Goal: Transaction & Acquisition: Subscribe to service/newsletter

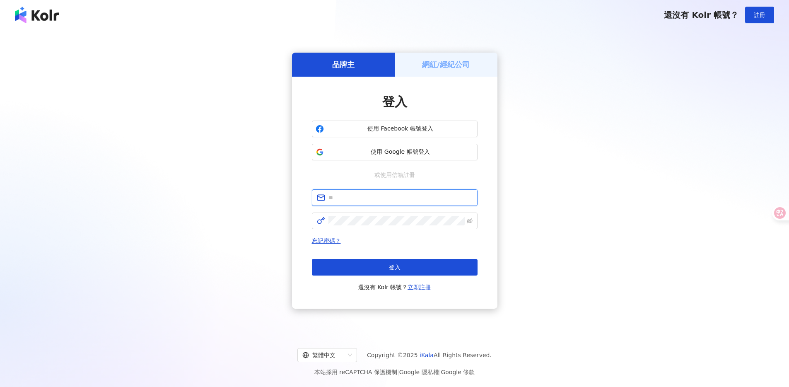
click at [392, 200] on input "text" at bounding box center [400, 197] width 144 height 9
type input "**********"
click at [390, 226] on span at bounding box center [395, 220] width 166 height 17
click button "登入" at bounding box center [395, 267] width 166 height 17
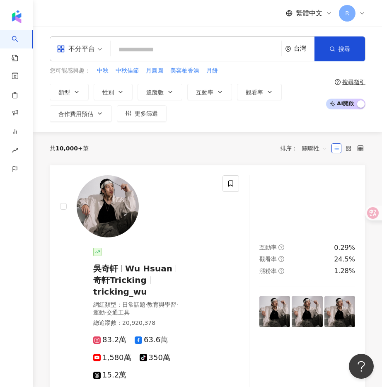
click at [359, 14] on icon at bounding box center [362, 13] width 7 height 7
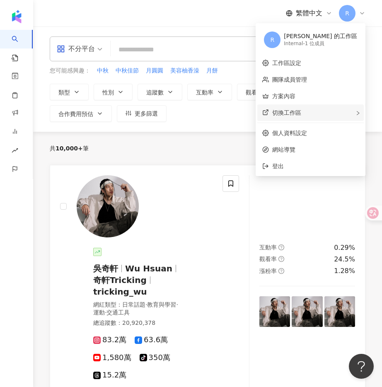
click at [301, 115] on span "切換工作區" at bounding box center [286, 112] width 29 height 7
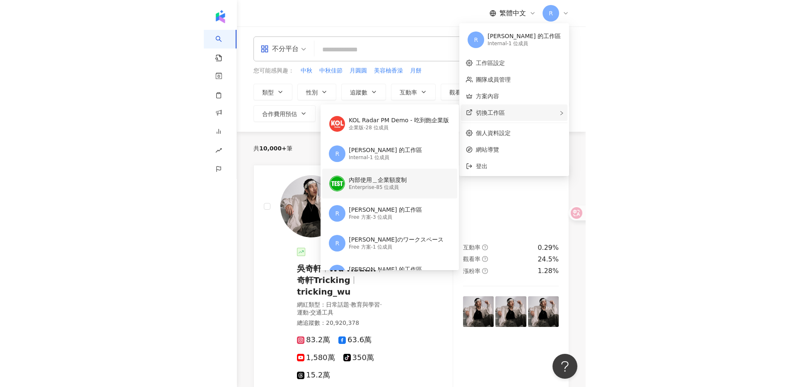
scroll to position [61, 0]
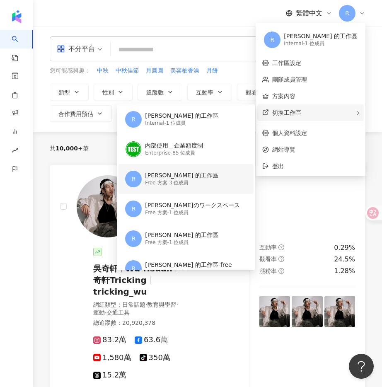
click at [205, 175] on div "[PERSON_NAME] 的工作區" at bounding box center [181, 175] width 73 height 8
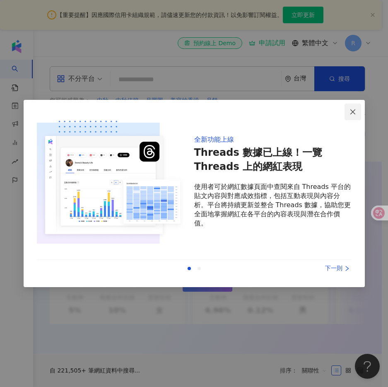
click at [357, 111] on span "Close" at bounding box center [352, 111] width 17 height 7
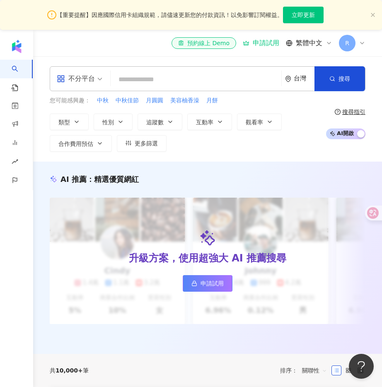
click at [361, 39] on div "R" at bounding box center [352, 43] width 26 height 17
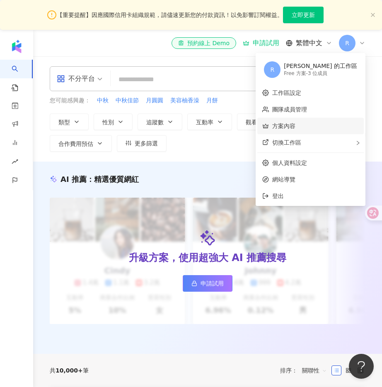
click at [295, 129] on link "方案內容" at bounding box center [283, 126] width 23 height 7
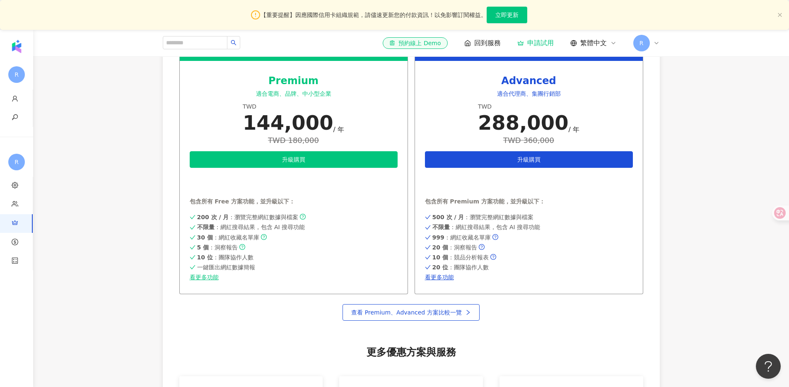
scroll to position [382, 0]
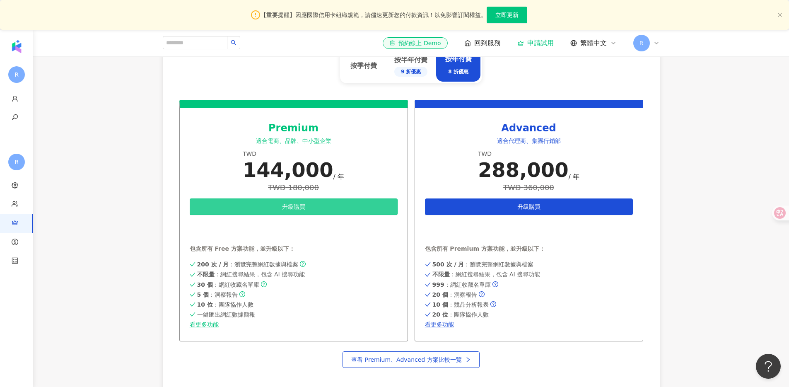
click at [265, 201] on button "升級購買" at bounding box center [294, 206] width 208 height 17
